Goal: Transaction & Acquisition: Purchase product/service

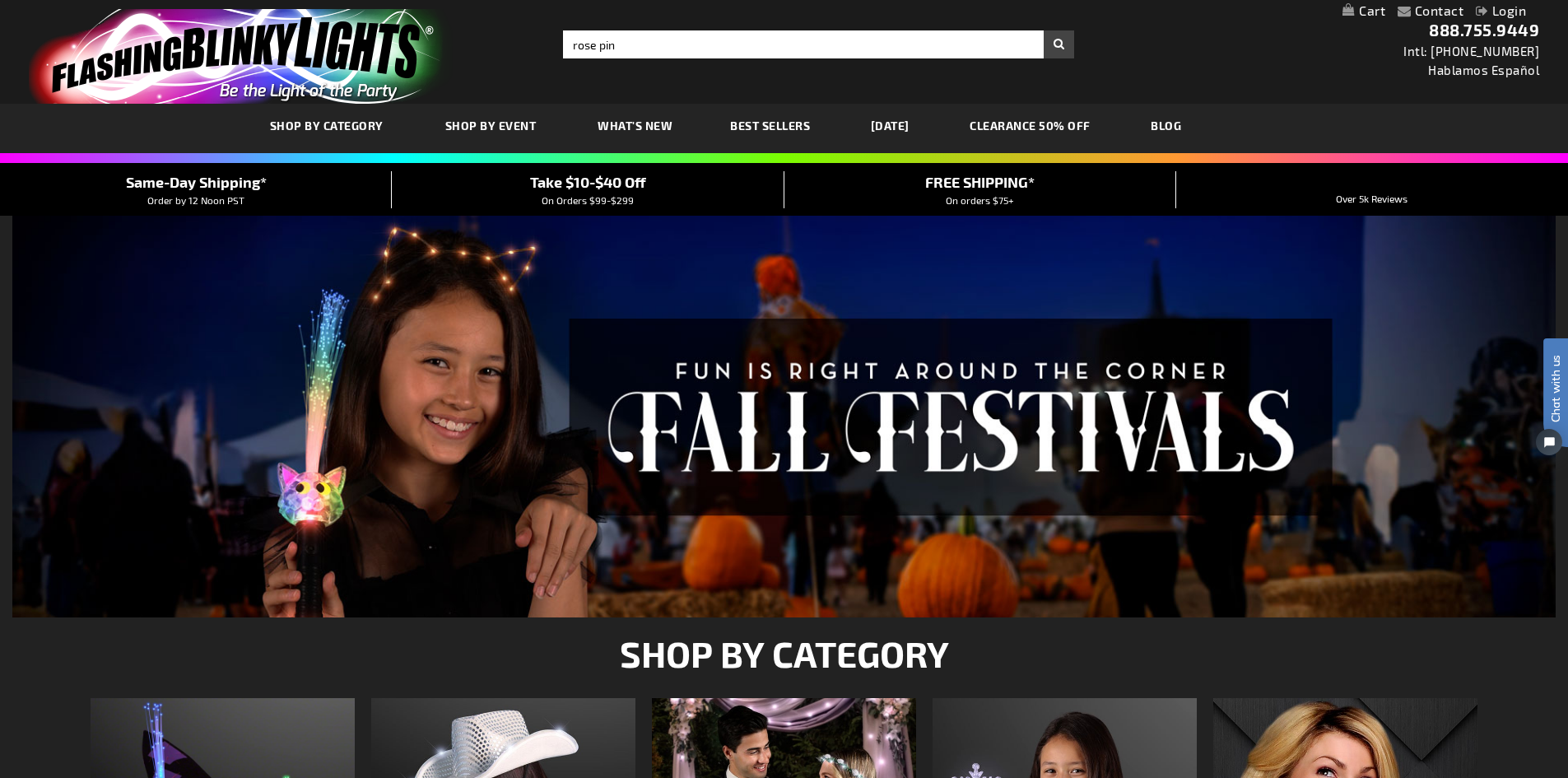
type input "rose pin"
click at [1044, 30] on button "Search" at bounding box center [1059, 44] width 30 height 28
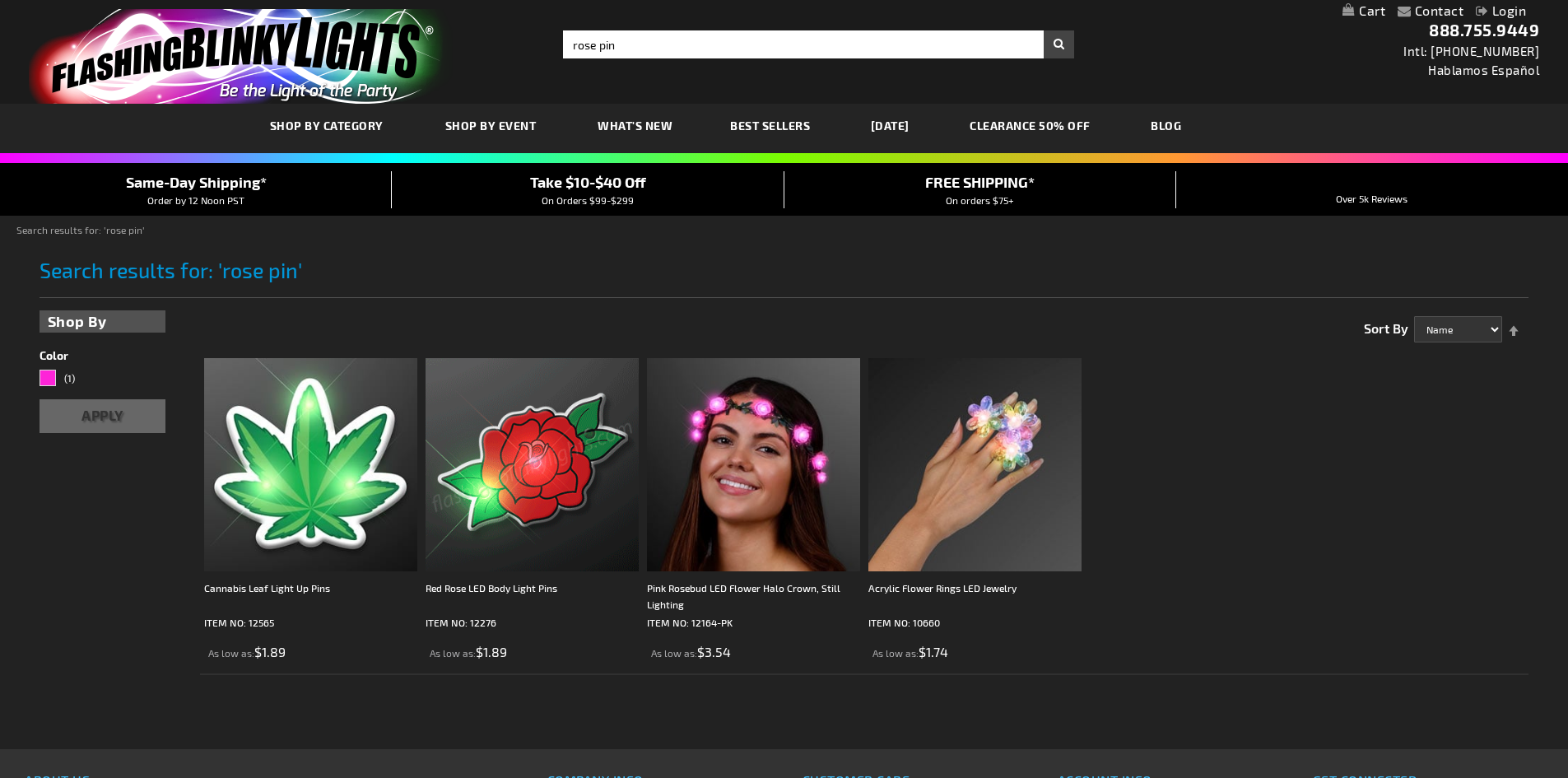
click at [512, 492] on img at bounding box center [532, 465] width 213 height 214
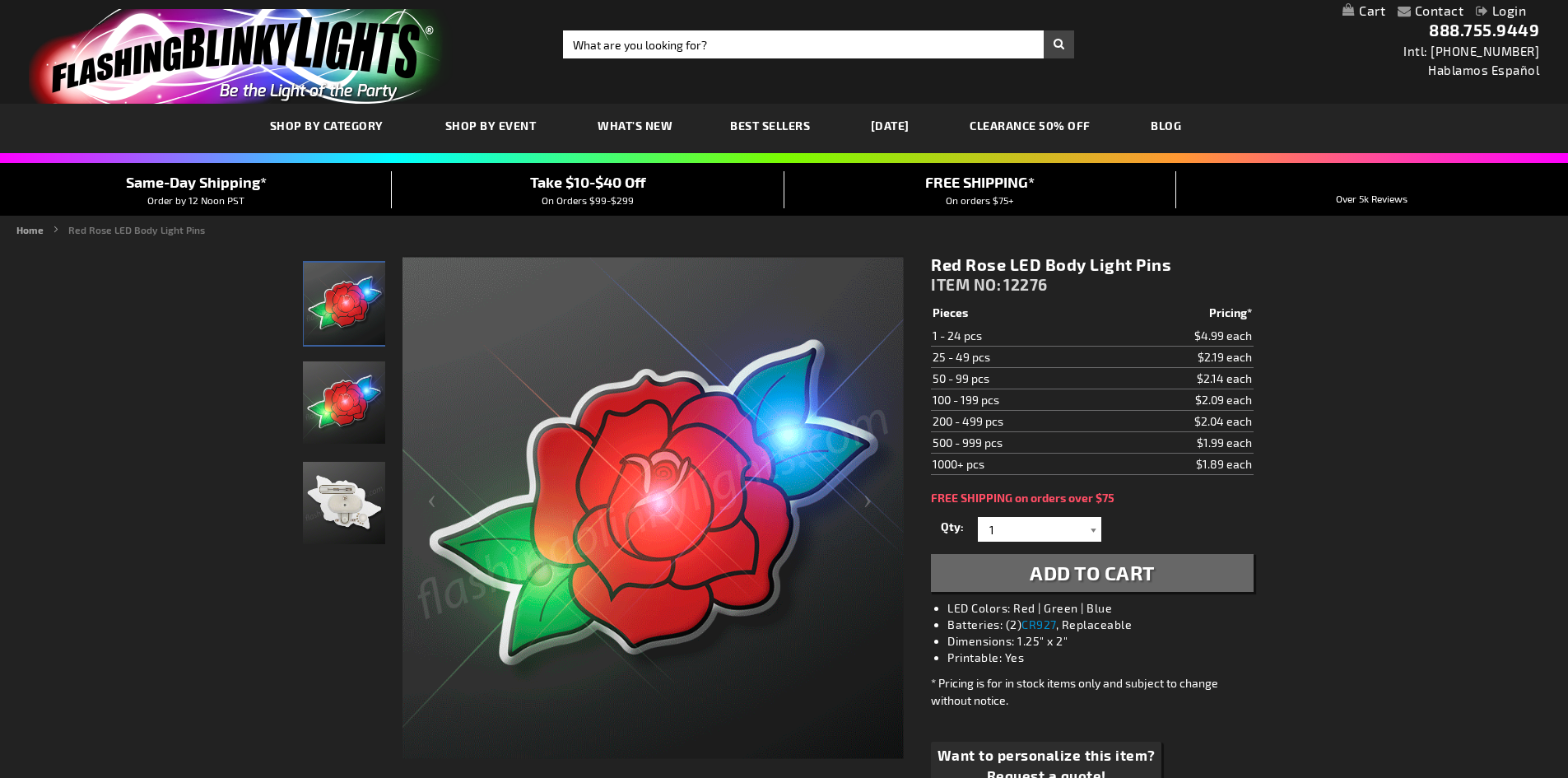
click at [1089, 531] on div at bounding box center [1093, 528] width 17 height 24
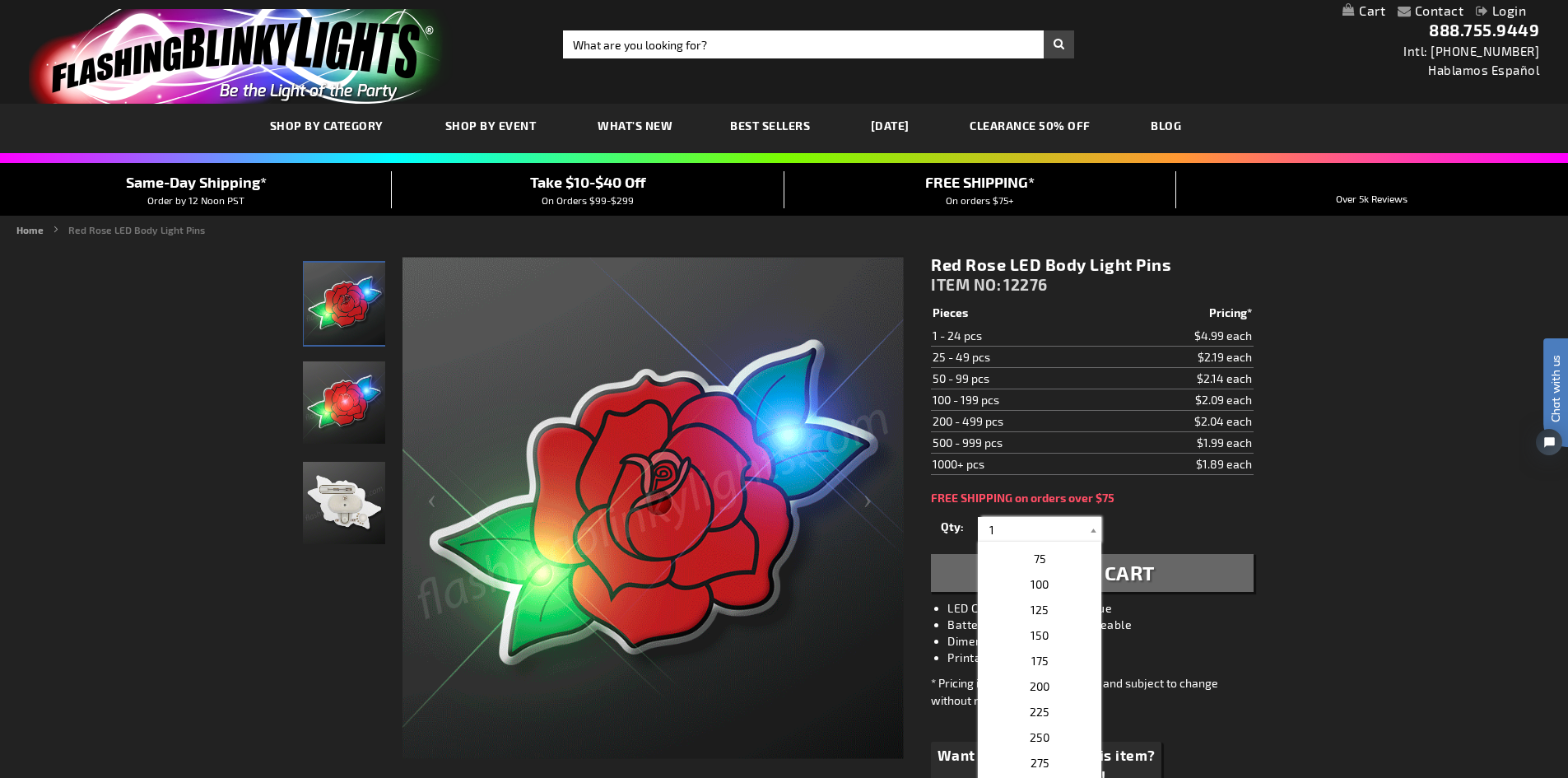
scroll to position [659, 0]
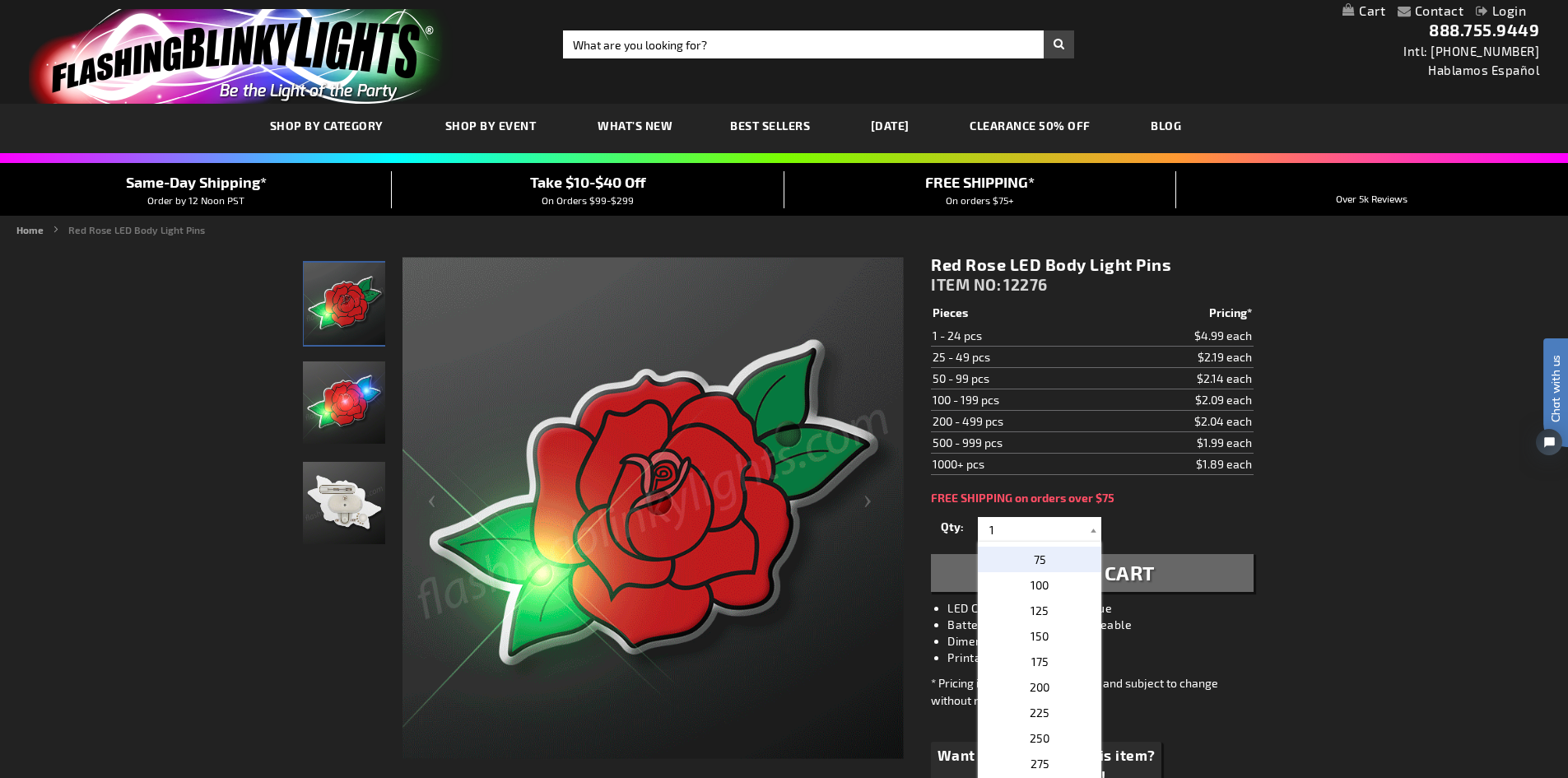
click at [1036, 559] on span "75" at bounding box center [1040, 559] width 13 height 14
type input "75"
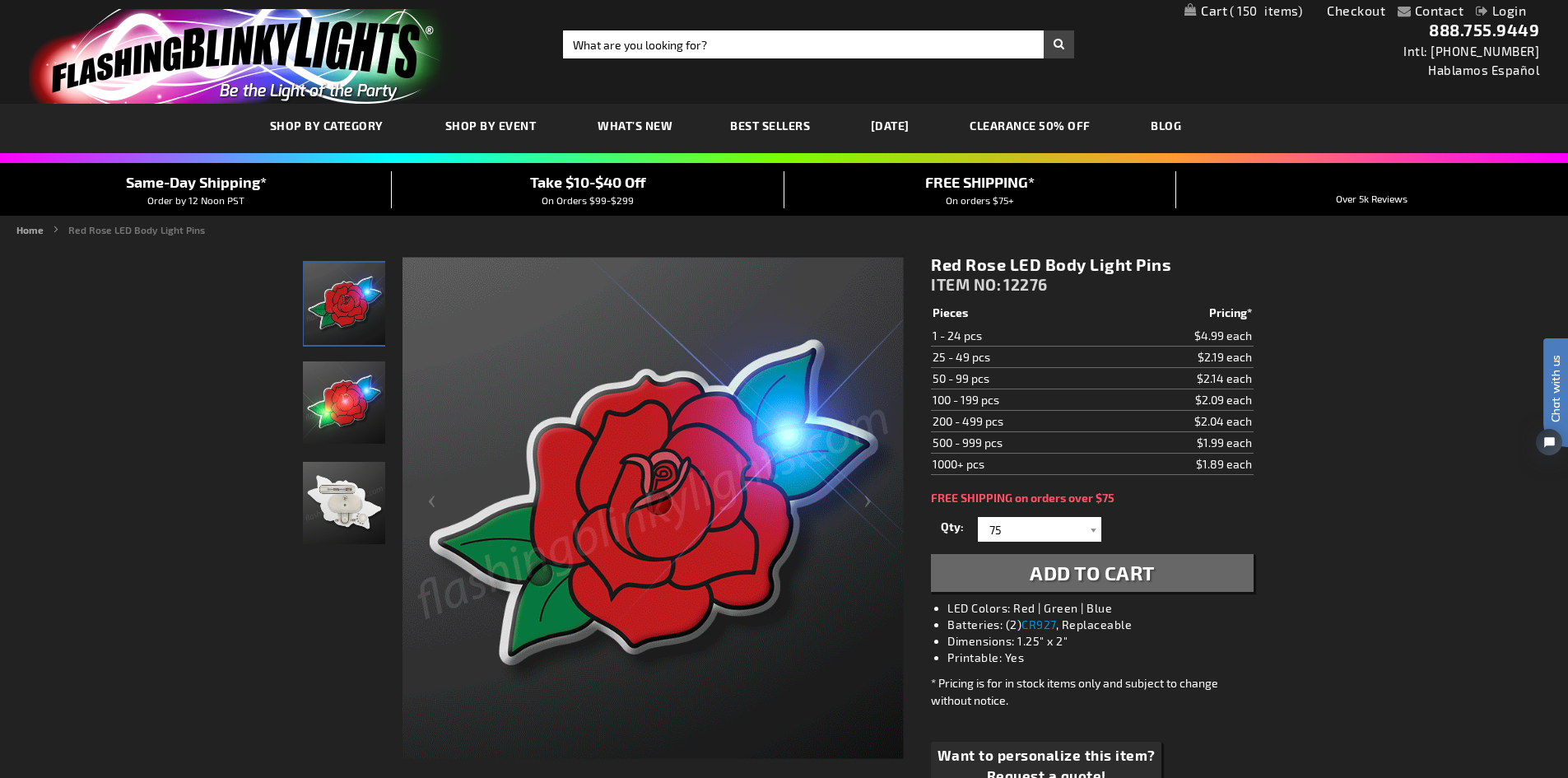
click at [1028, 572] on button "Add to Cart" at bounding box center [1092, 573] width 321 height 38
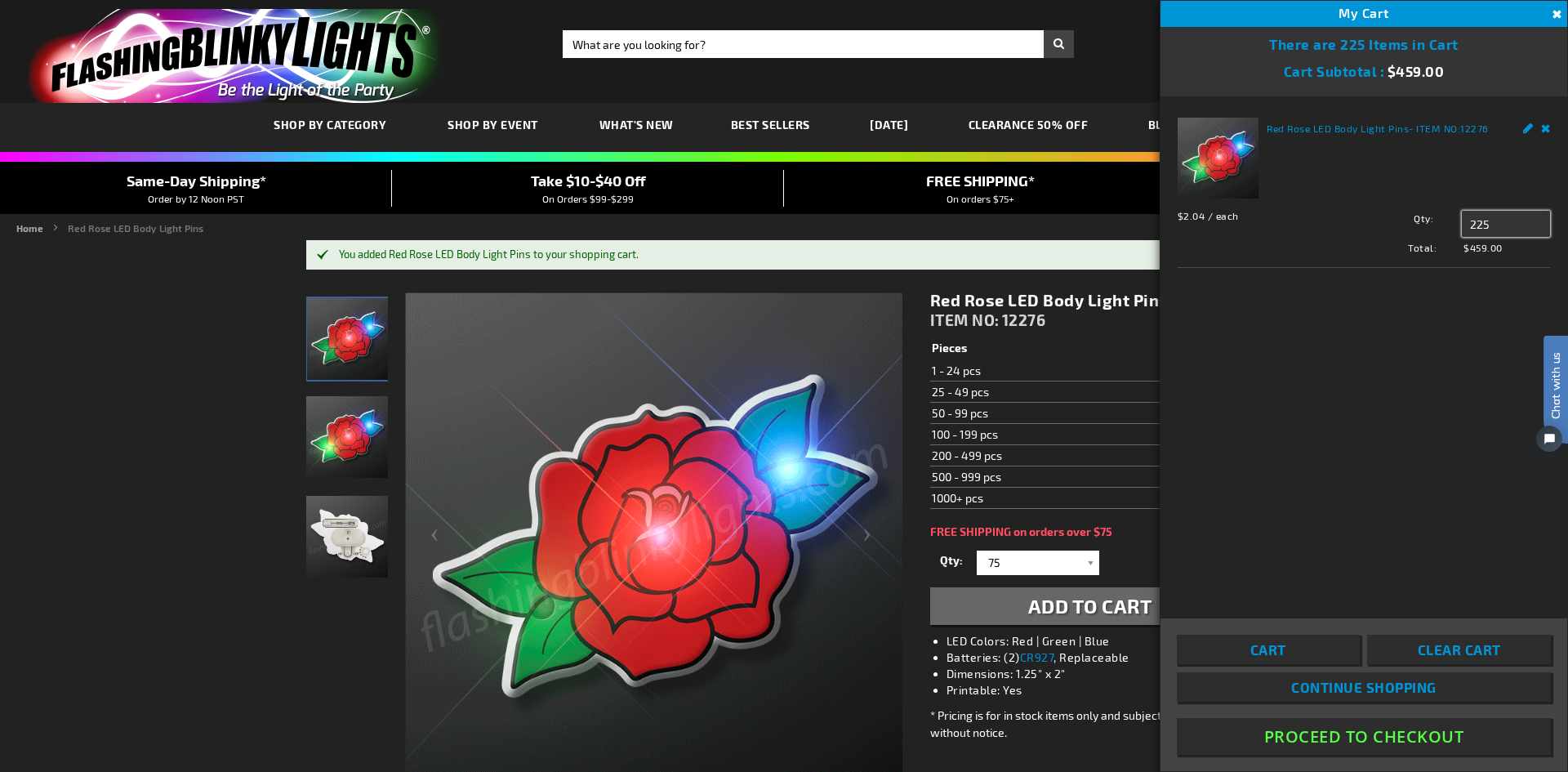
drag, startPoint x: 1492, startPoint y: 224, endPoint x: 1441, endPoint y: 234, distance: 52.0
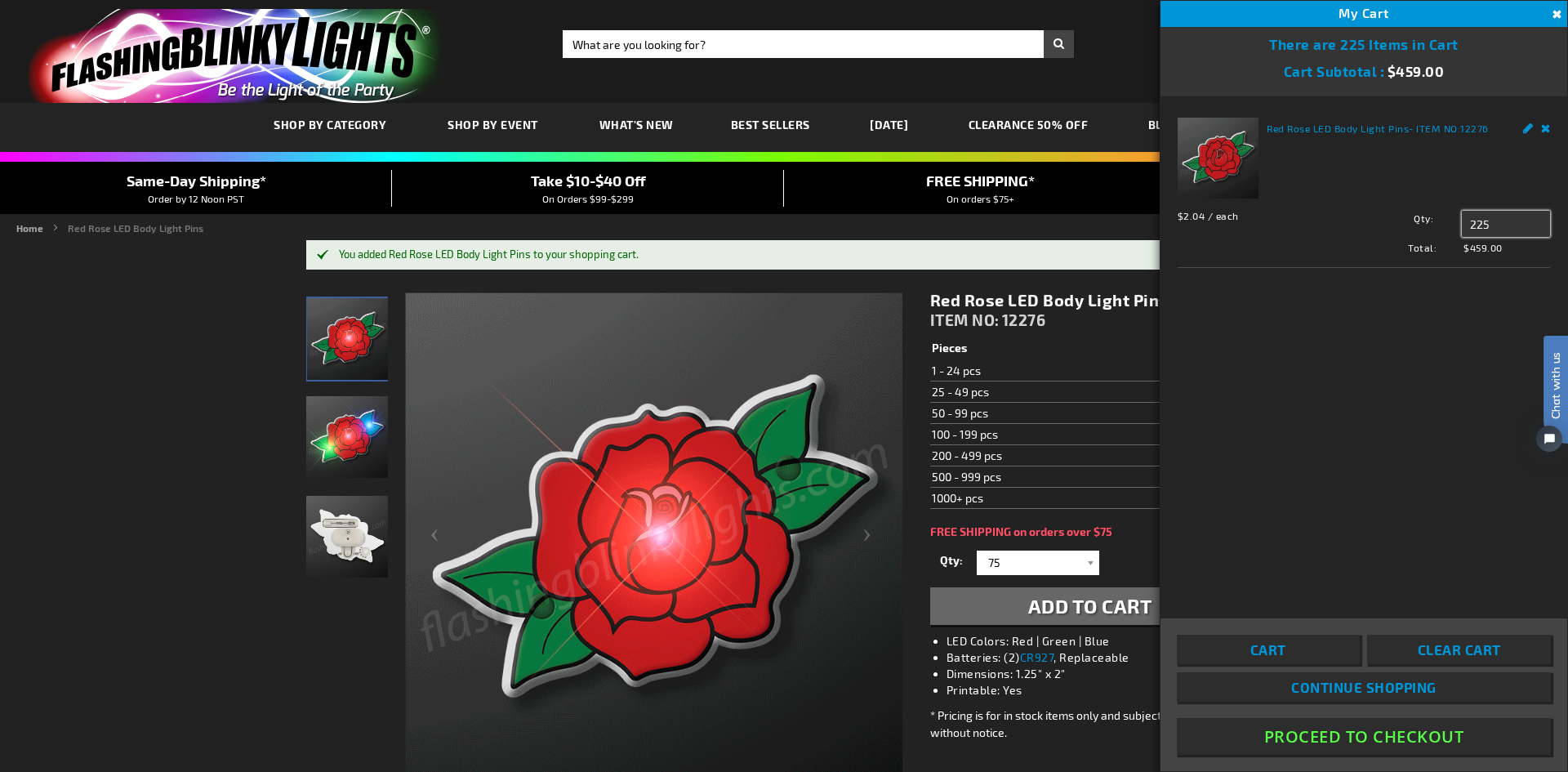
click at [1441, 234] on div "Qty 225 Update" at bounding box center [1447, 224] width 205 height 26
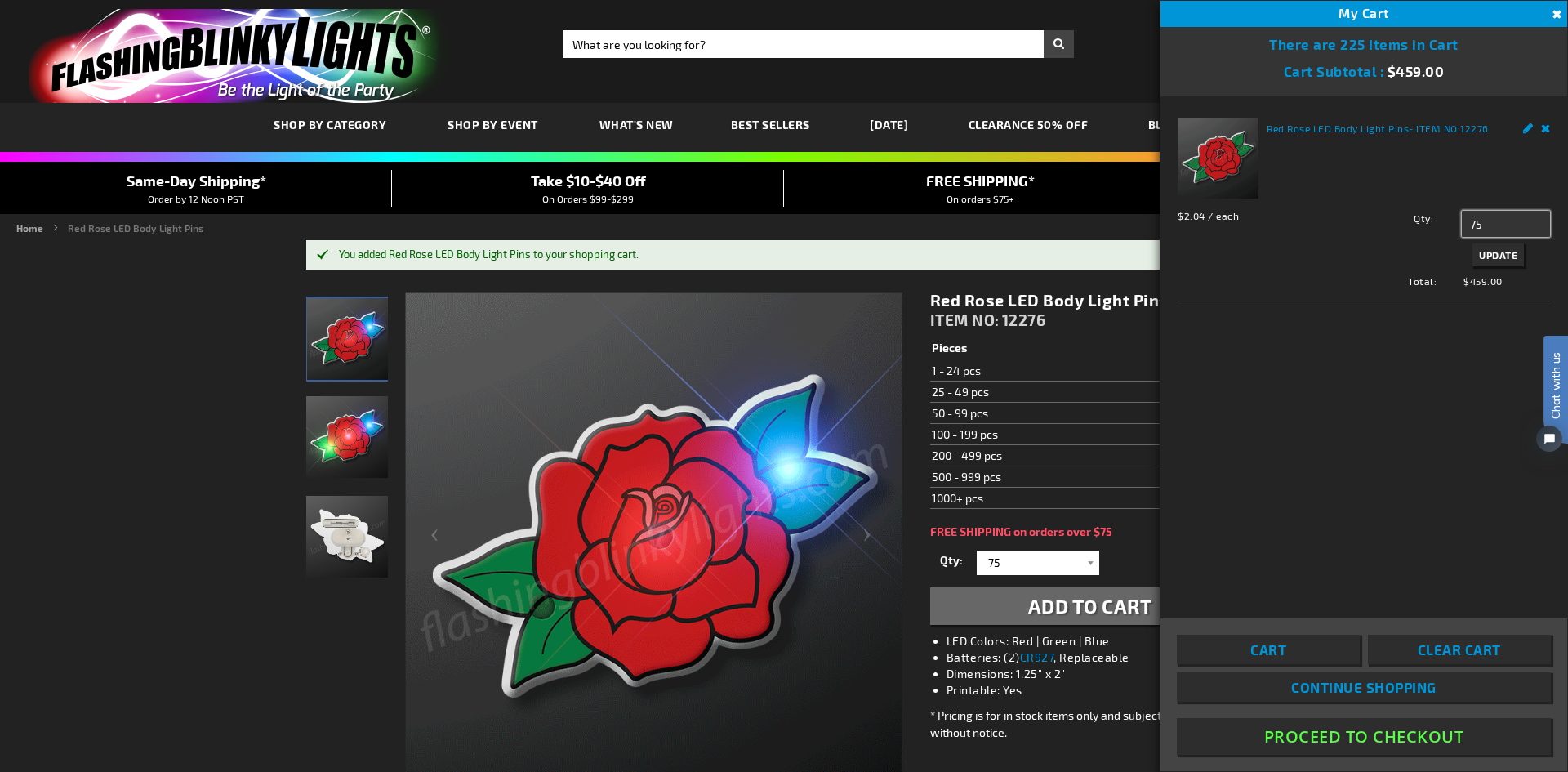
type input "75"
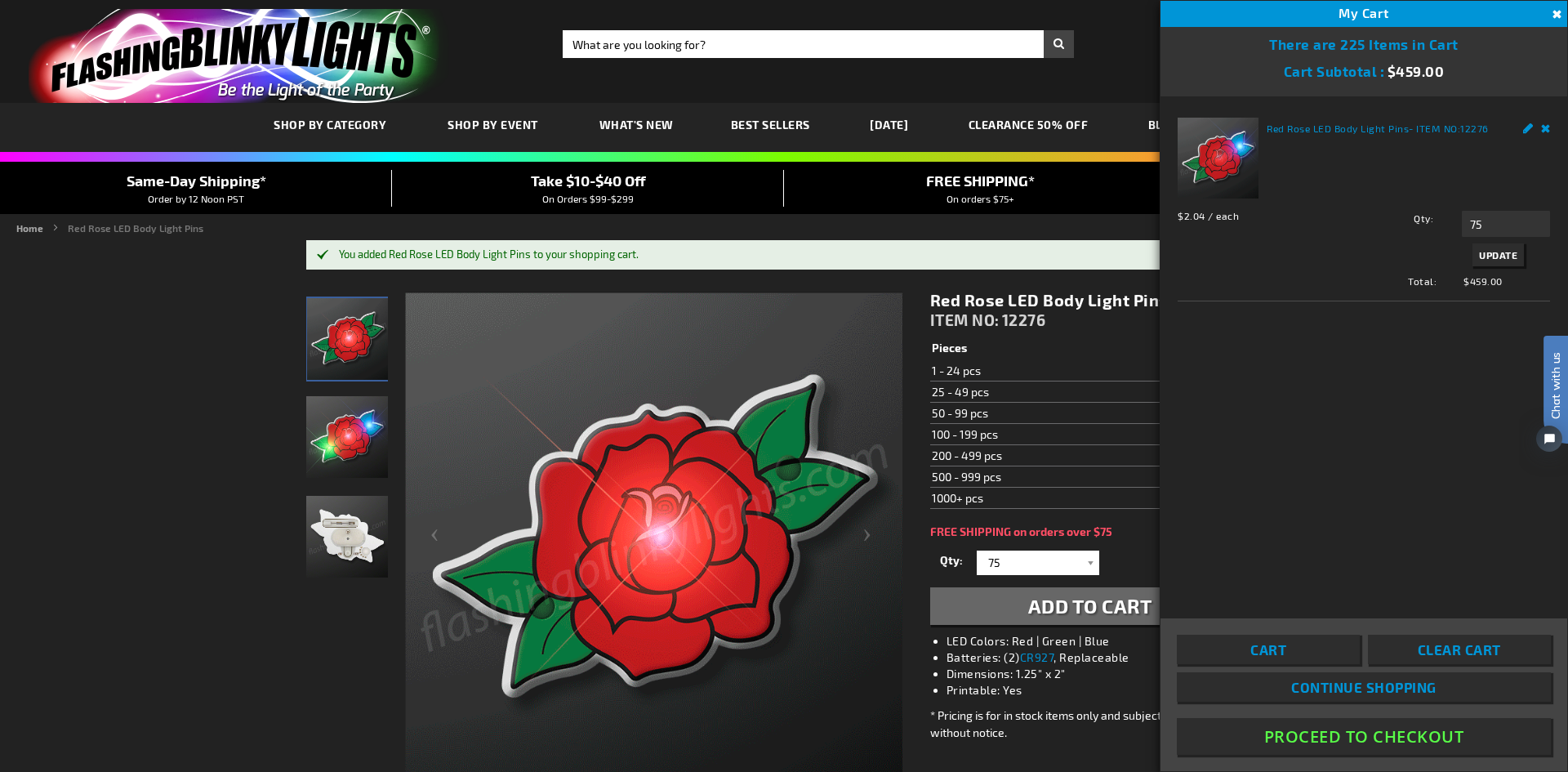
click at [1499, 257] on span "Update" at bounding box center [1498, 255] width 38 height 12
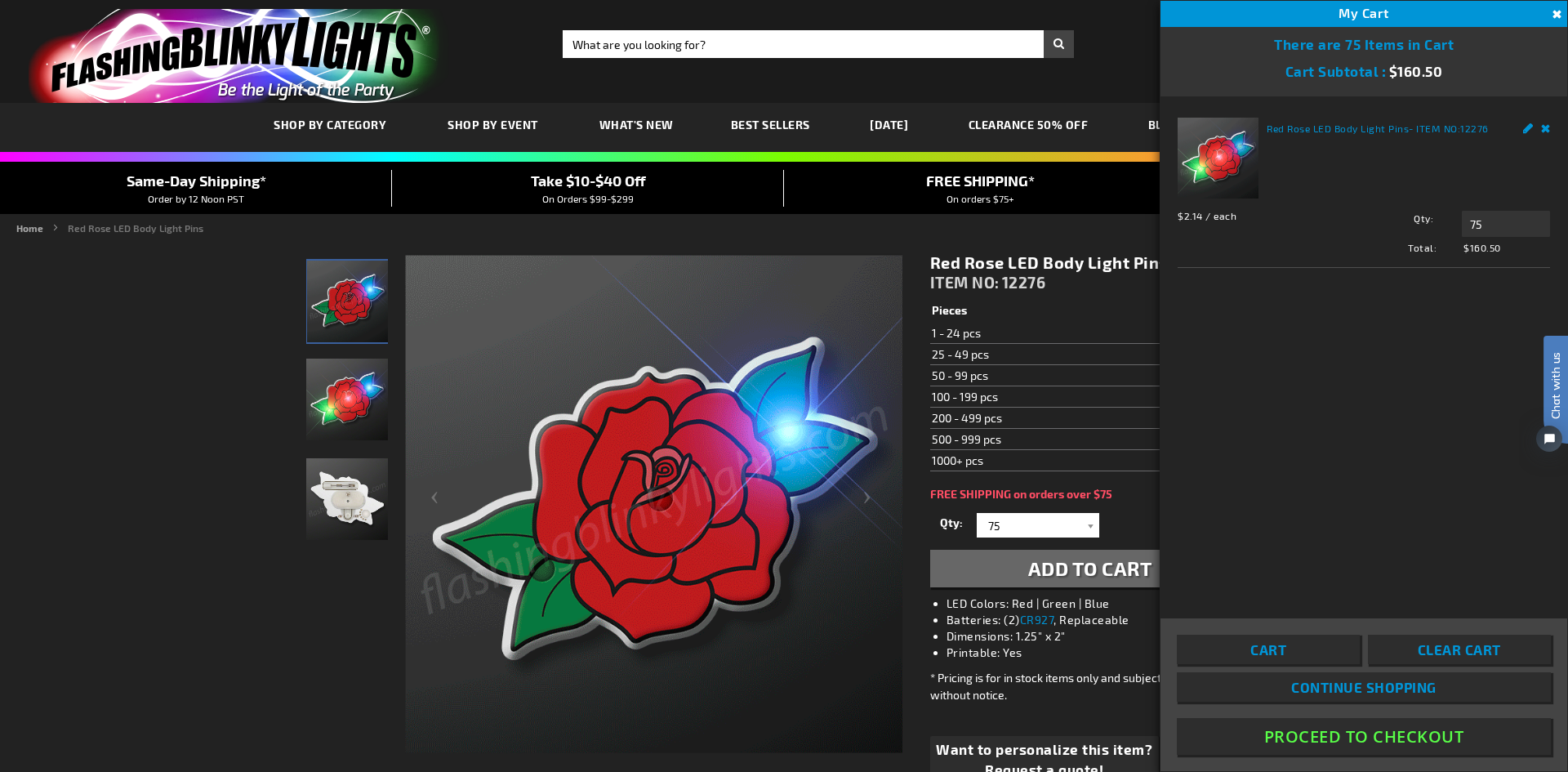
click at [1391, 735] on button "Proceed To Checkout" at bounding box center [1364, 736] width 374 height 37
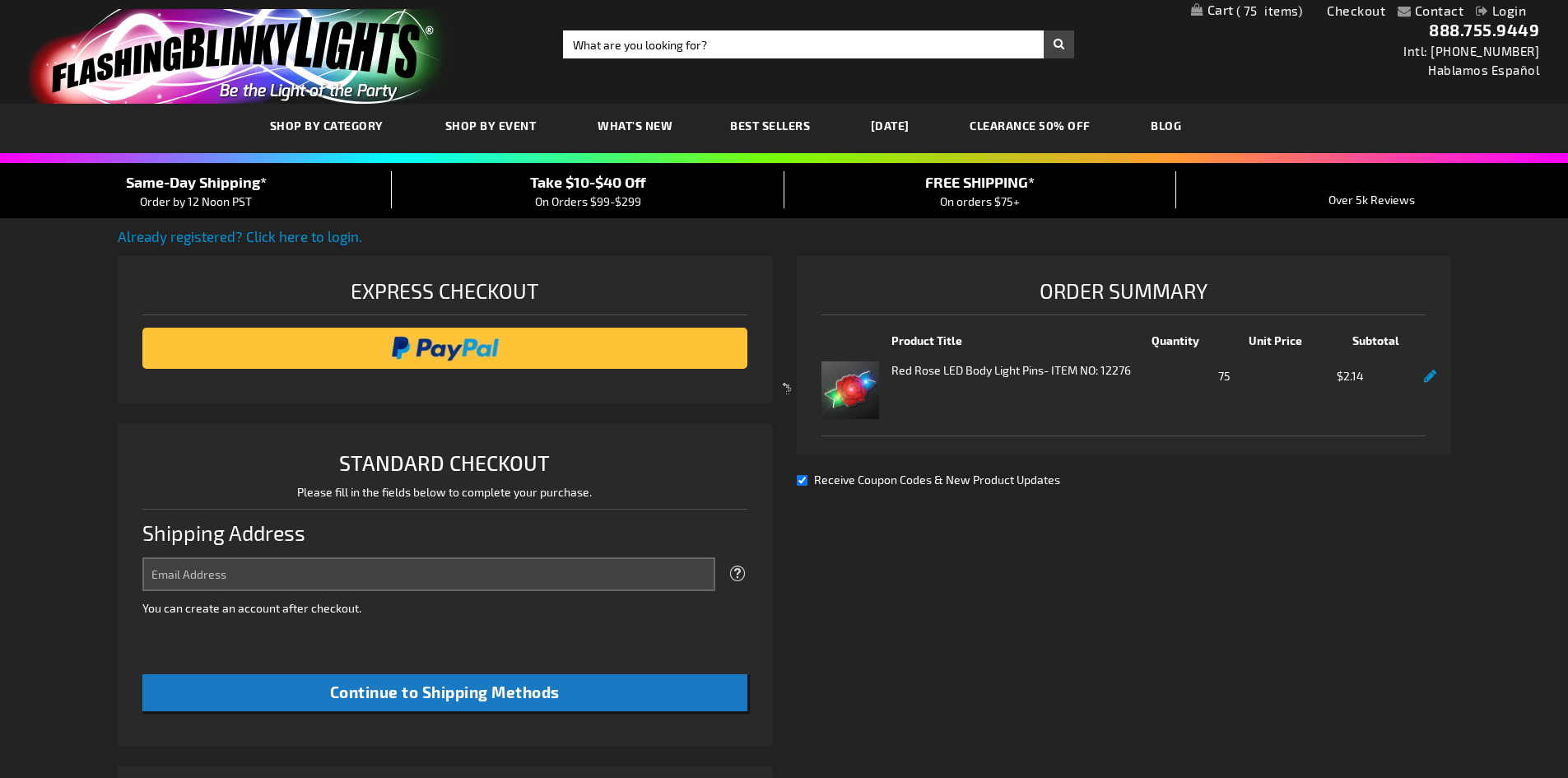
select select "US"
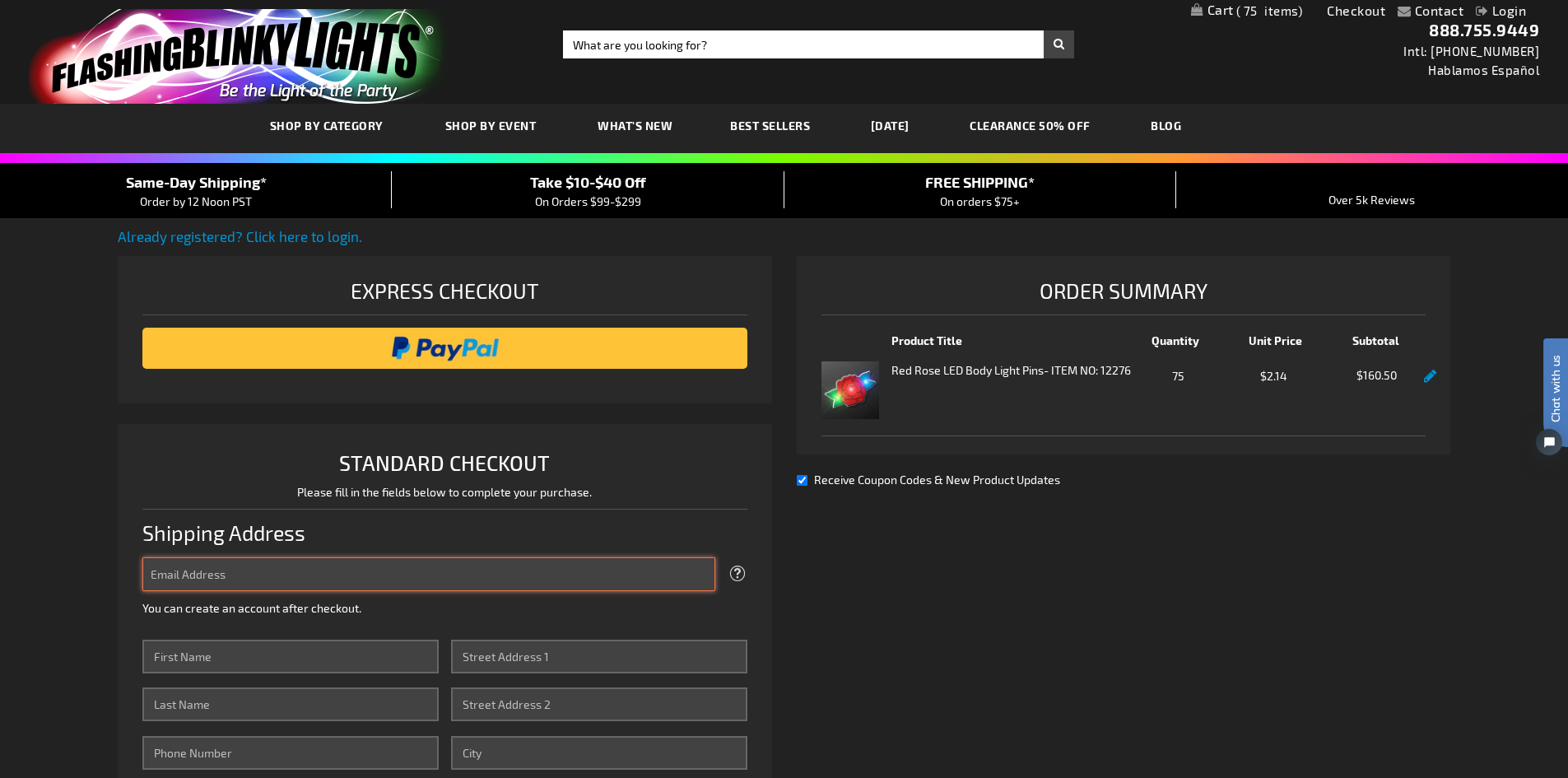
click at [237, 574] on input "Email Address" at bounding box center [429, 574] width 573 height 33
type input "[EMAIL_ADDRESS]"
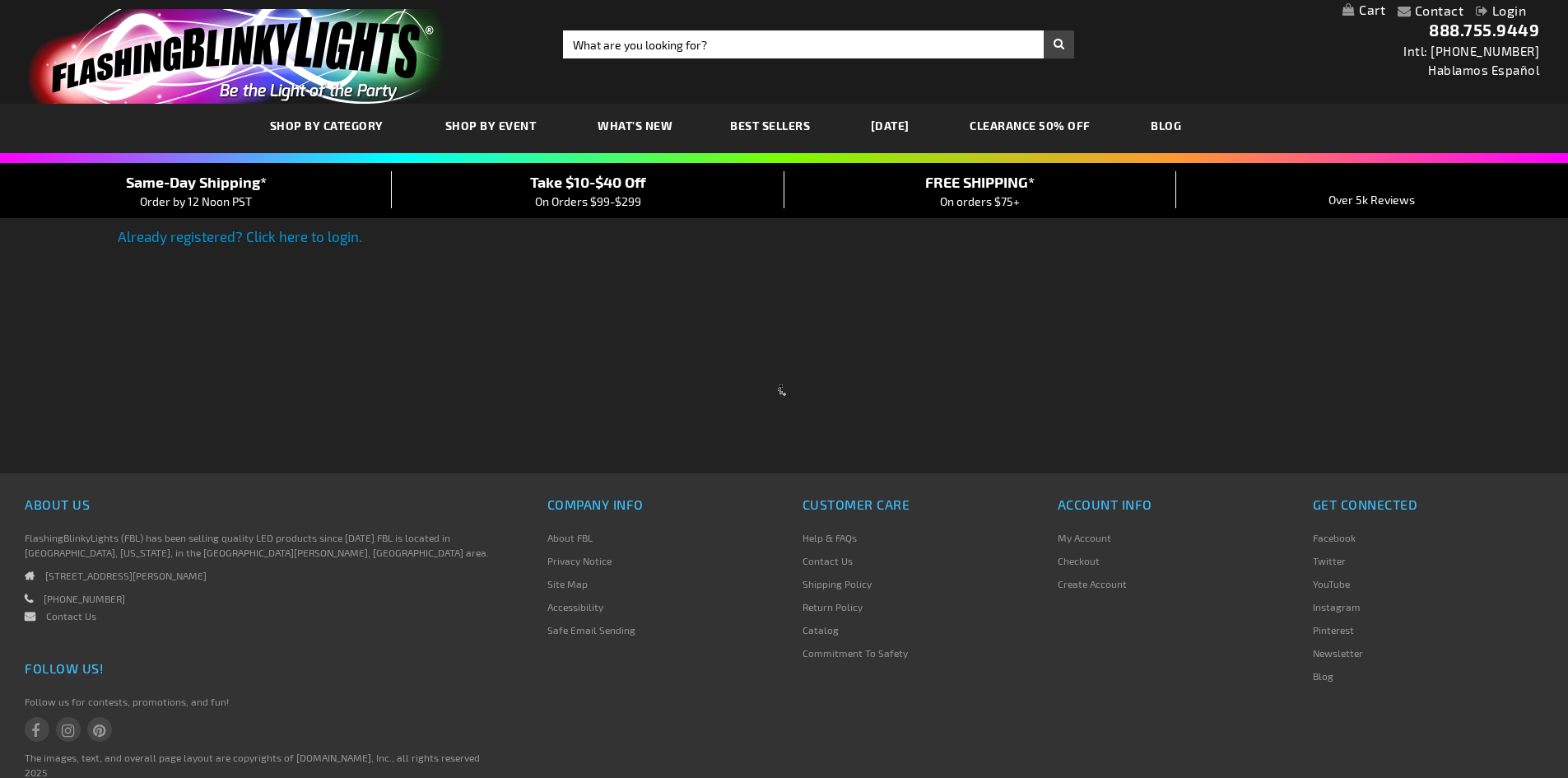
click at [293, 236] on div at bounding box center [784, 389] width 1568 height 778
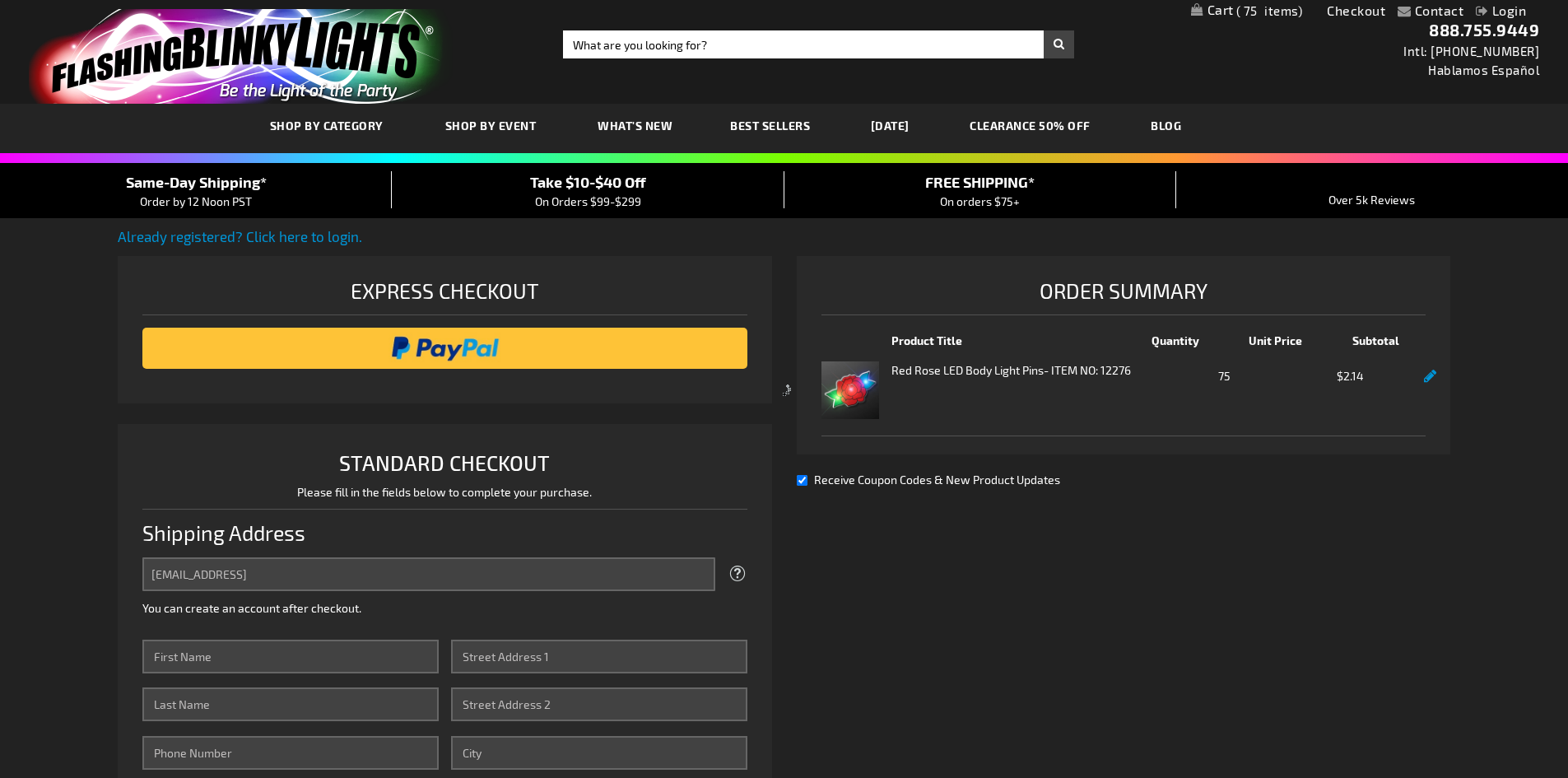
select select "US"
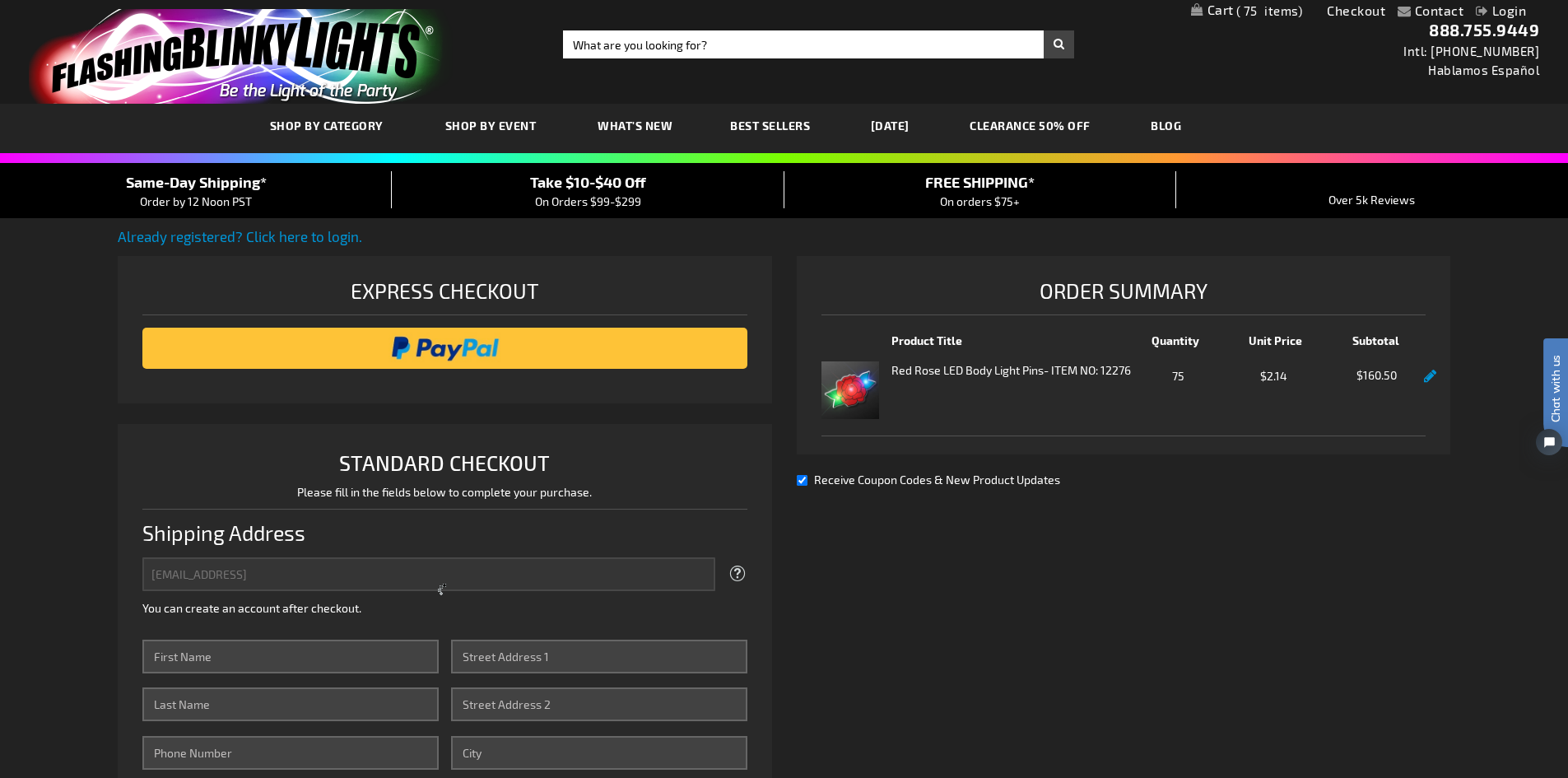
click at [293, 236] on link "Already registered? Click here to login." at bounding box center [240, 236] width 244 height 17
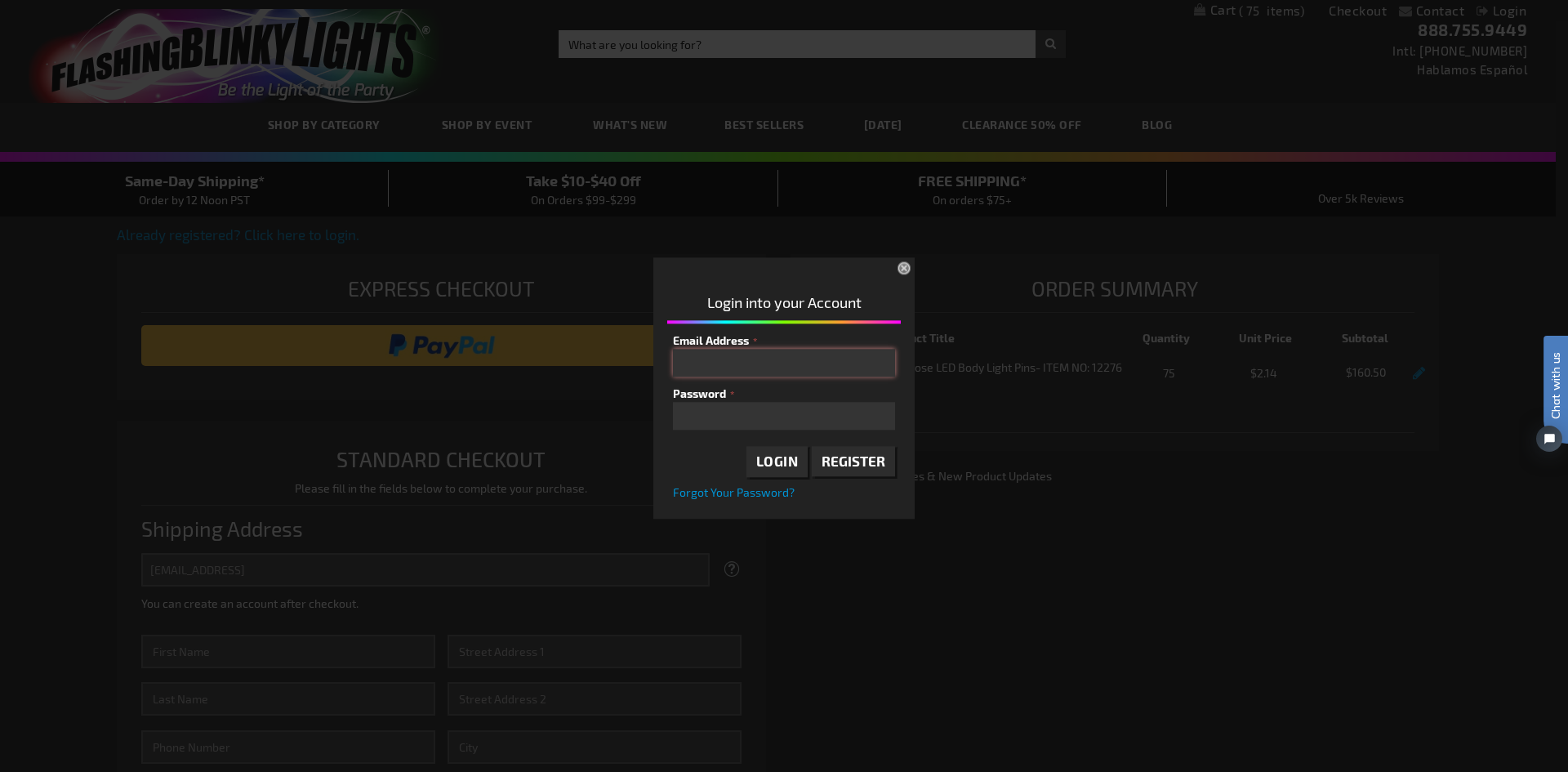
click at [762, 370] on input "Email Address" at bounding box center [783, 362] width 222 height 27
type input "[EMAIL_ADDRESS][DOMAIN_NAME]"
click at [710, 491] on span "Forgot Your Password?" at bounding box center [733, 492] width 122 height 14
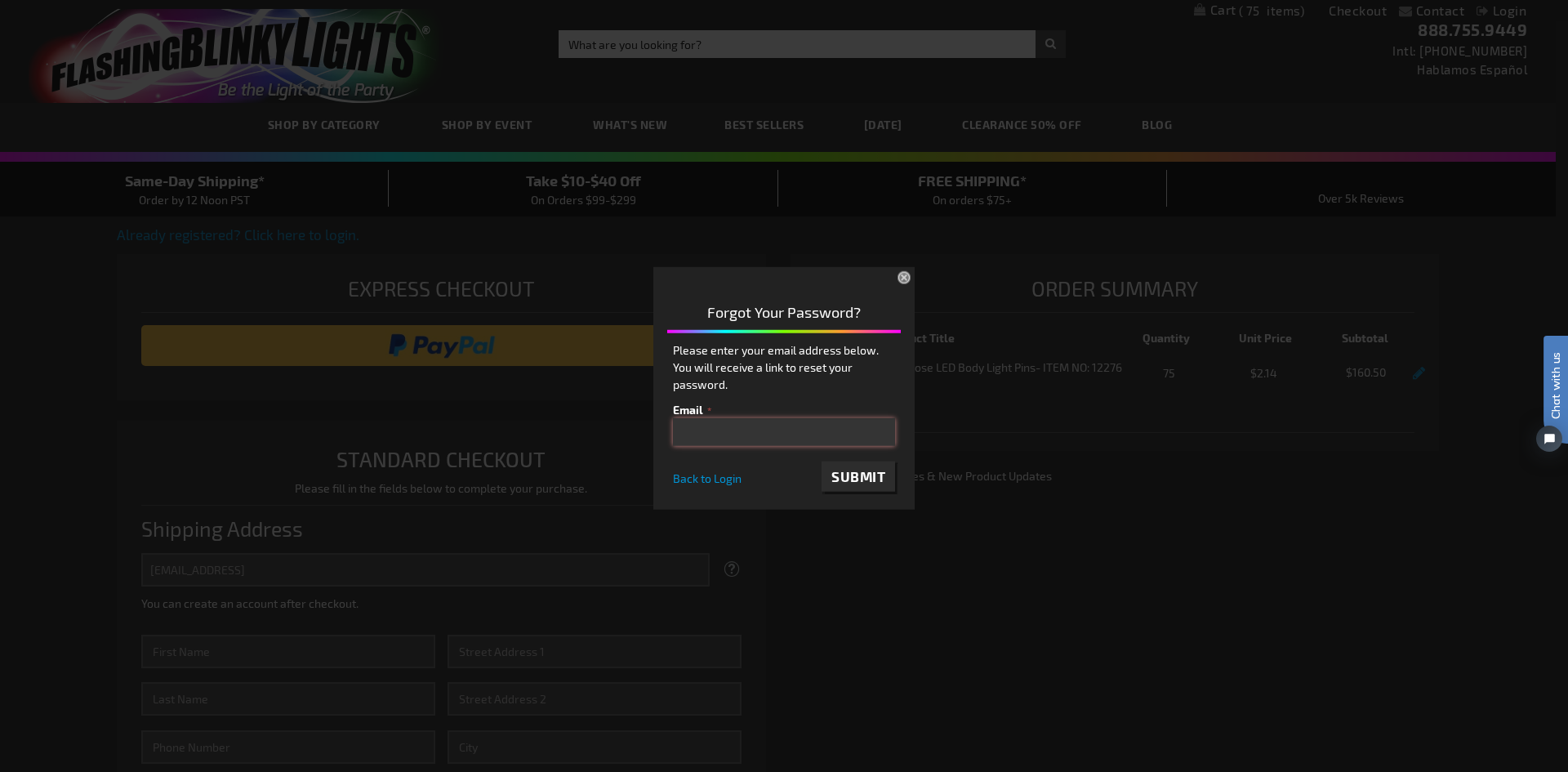
click at [720, 428] on input "email" at bounding box center [783, 430] width 222 height 27
type input "[EMAIL_ADDRESS][DOMAIN_NAME]"
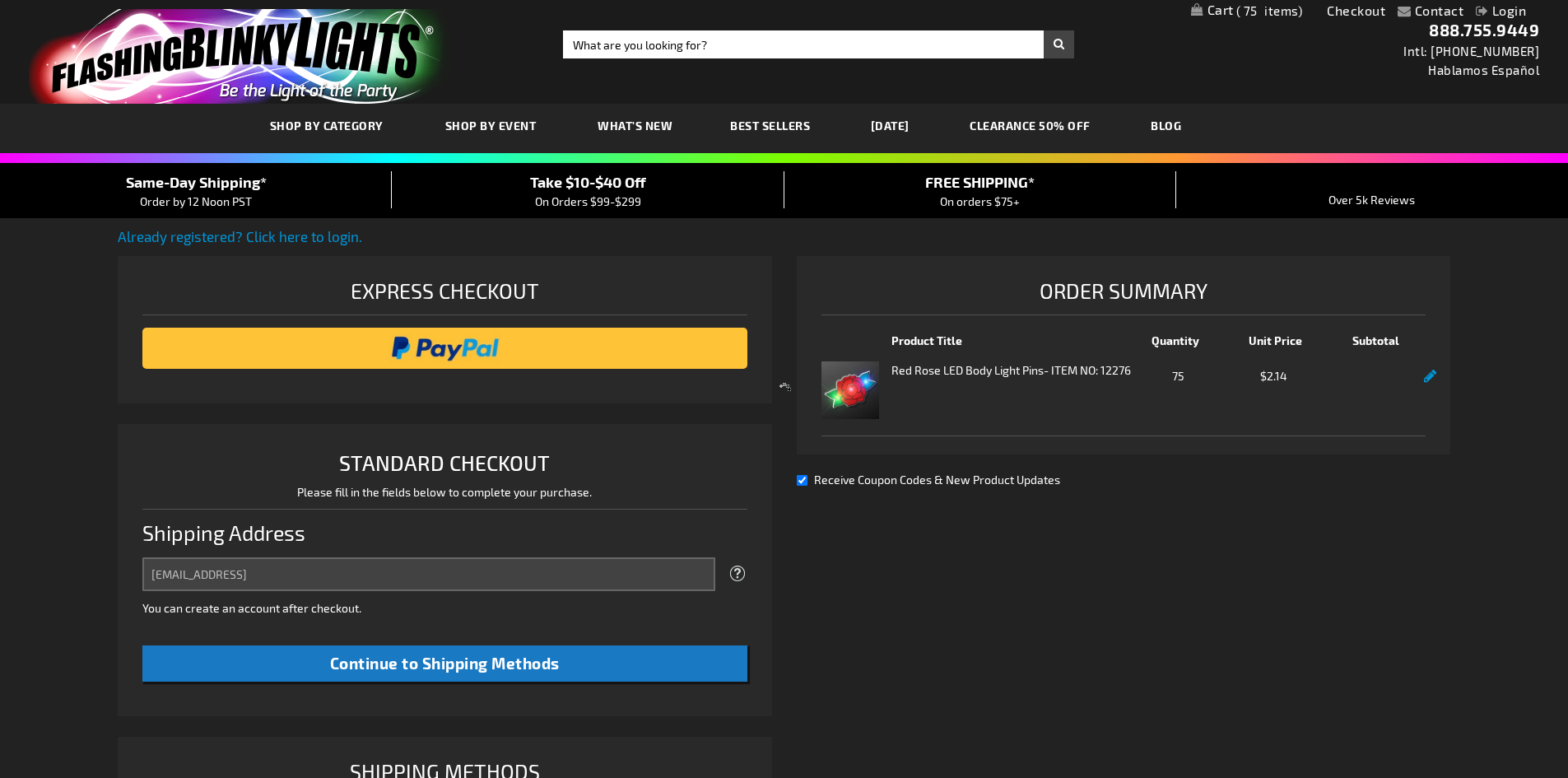
select select "US"
